Goal: Information Seeking & Learning: Learn about a topic

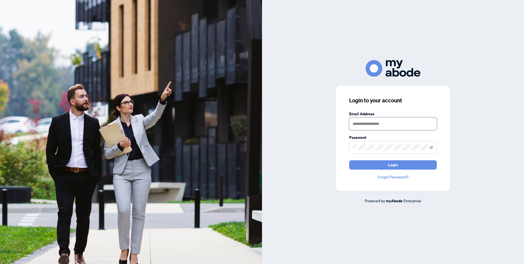
click at [363, 123] on input "text" at bounding box center [393, 123] width 88 height 13
type input "**********"
click at [387, 163] on button "Login" at bounding box center [393, 164] width 88 height 9
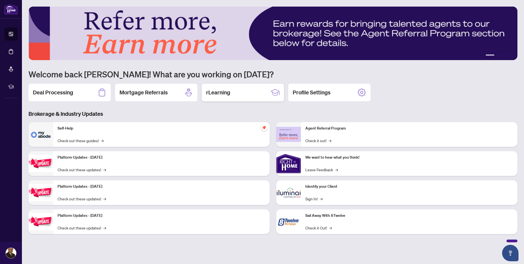
click at [218, 91] on h2 "rLearning" at bounding box center [218, 93] width 24 height 8
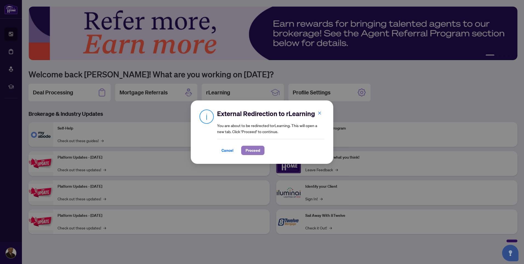
click at [255, 148] on span "Proceed" at bounding box center [253, 150] width 15 height 9
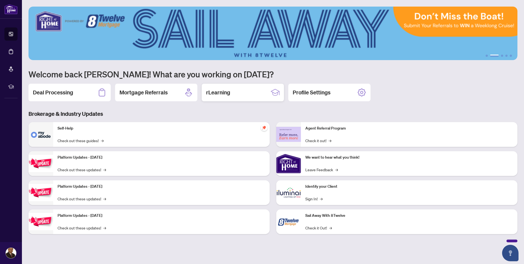
click at [213, 92] on h2 "rLearning" at bounding box center [218, 93] width 24 height 8
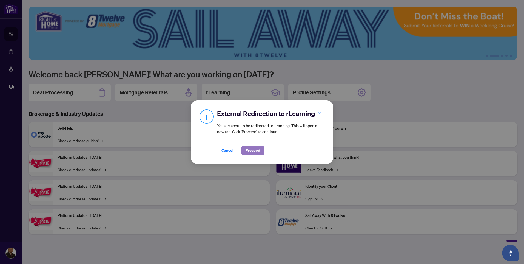
click at [250, 149] on span "Proceed" at bounding box center [253, 150] width 15 height 9
